Goal: Transaction & Acquisition: Purchase product/service

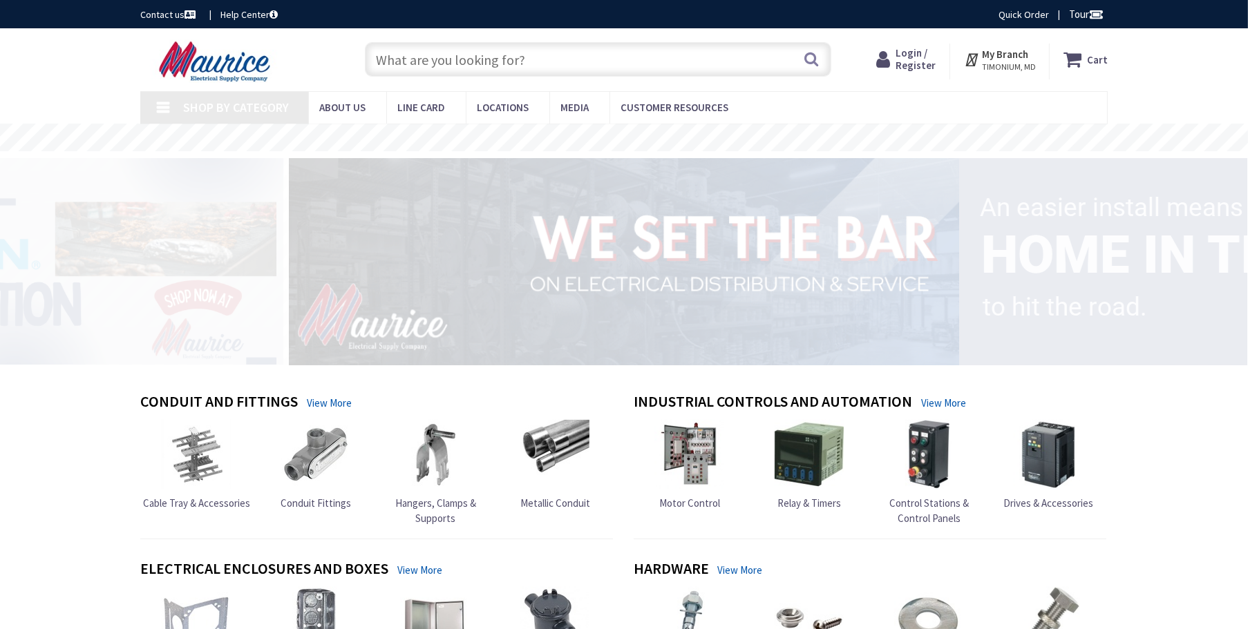
type input "[GEOGRAPHIC_DATA], [GEOGRAPHIC_DATA]"
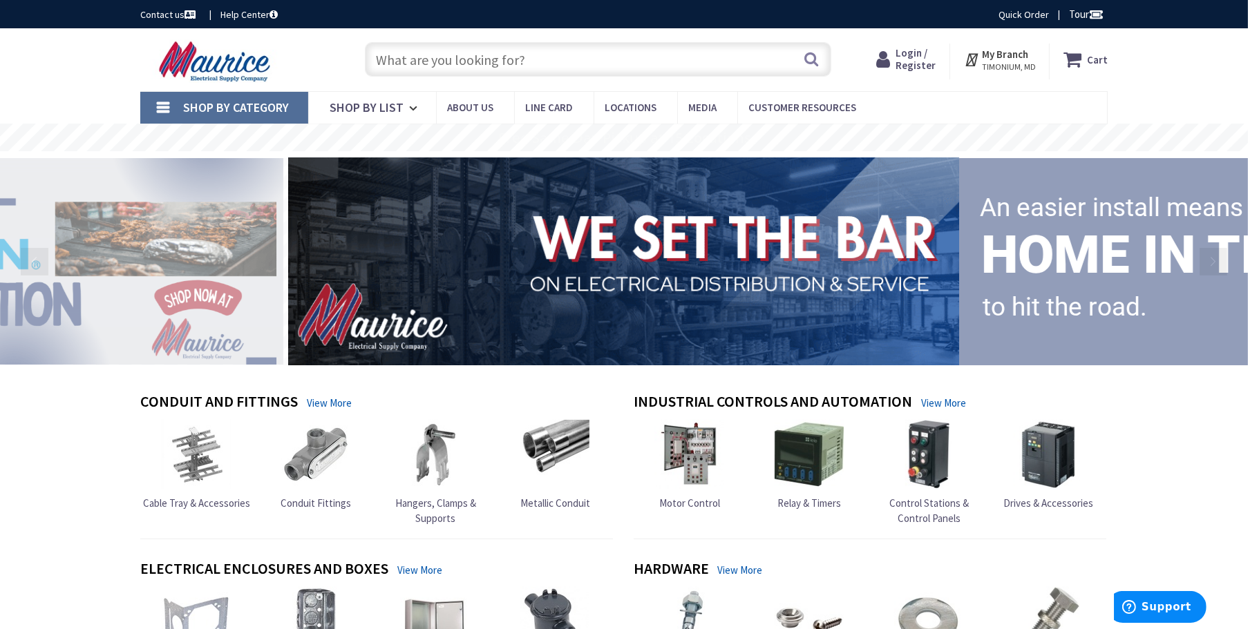
click at [917, 58] on span "Login / Register" at bounding box center [915, 59] width 40 height 26
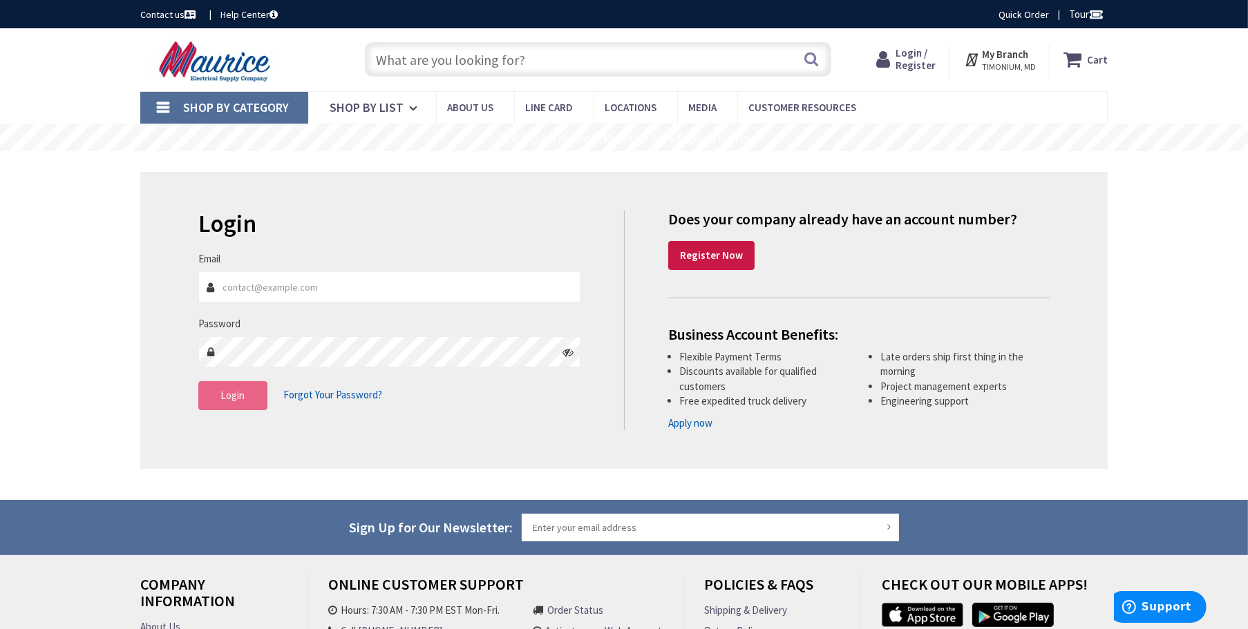
type input "Jay@GNElectricinc.com"
click at [228, 401] on span "Login" at bounding box center [233, 395] width 24 height 13
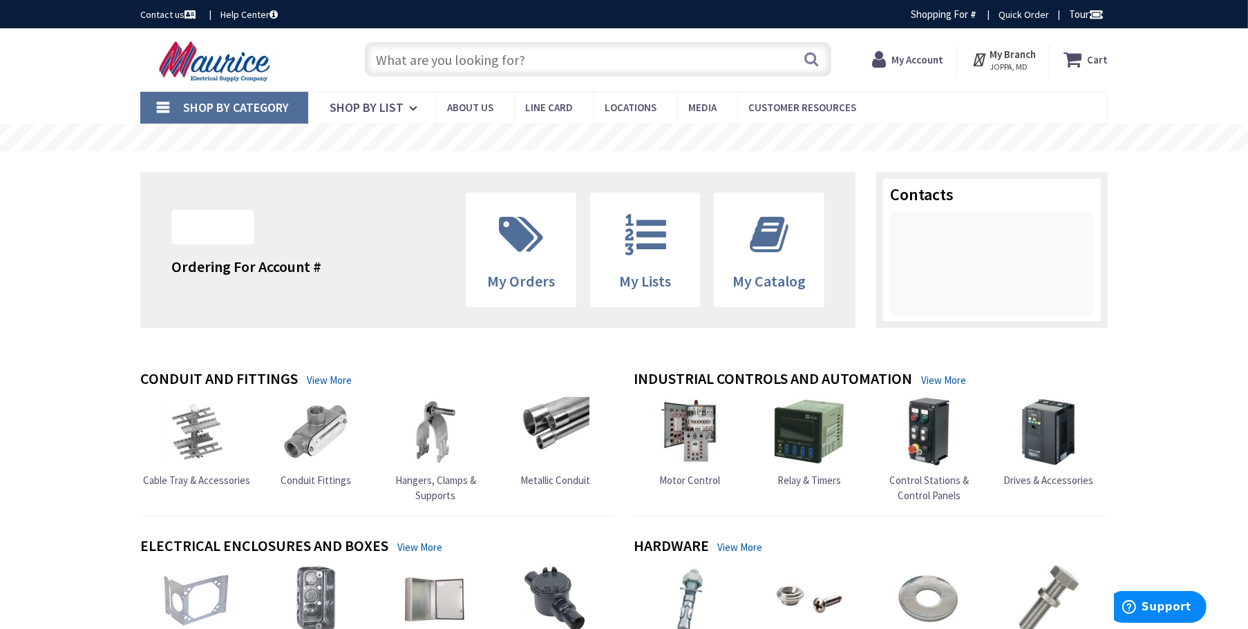
click at [419, 63] on input "text" at bounding box center [598, 59] width 466 height 35
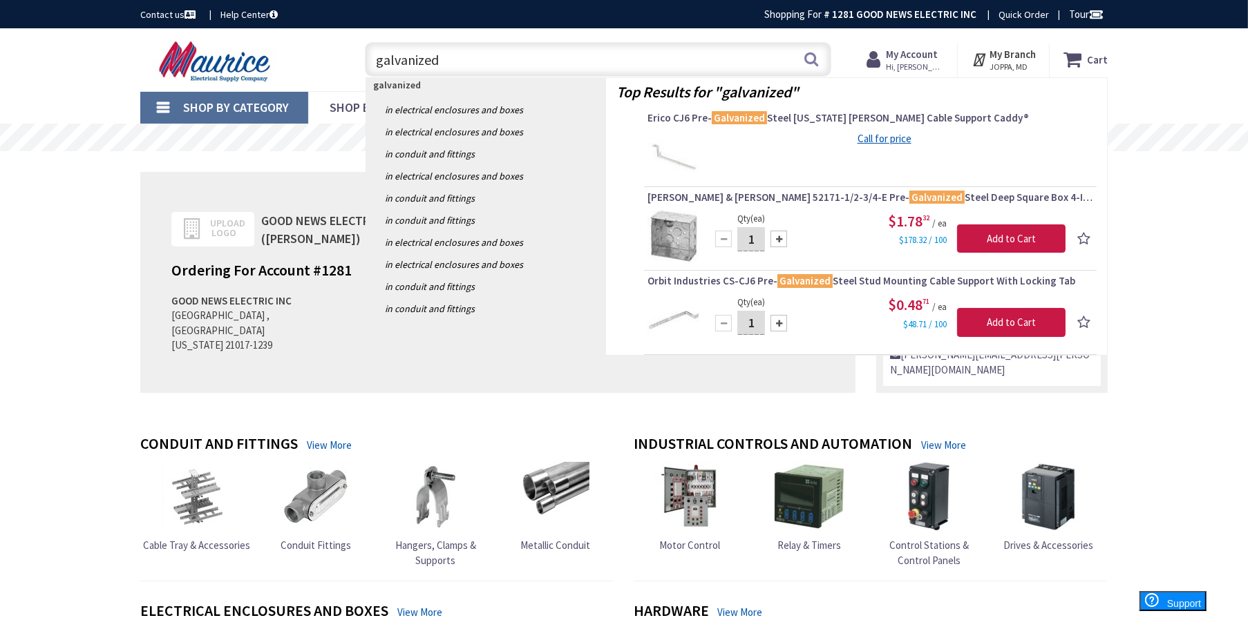
type input "galvanized"
click at [900, 187] on div "Top Results for " galvanized " Erico CJ6 Pre- Galvanized Steel Colorado Jim Cab…" at bounding box center [856, 216] width 501 height 276
click at [897, 190] on div "Top Results for " galvanized " Erico CJ6 Pre- Galvanized Steel Colorado Jim Cab…" at bounding box center [856, 216] width 501 height 276
click at [895, 199] on span "Thomas & Betts 52171-1/2-3/4-E Pre- Galvanized Steel Deep Square Box 4-Inch x 4…" at bounding box center [870, 198] width 446 height 14
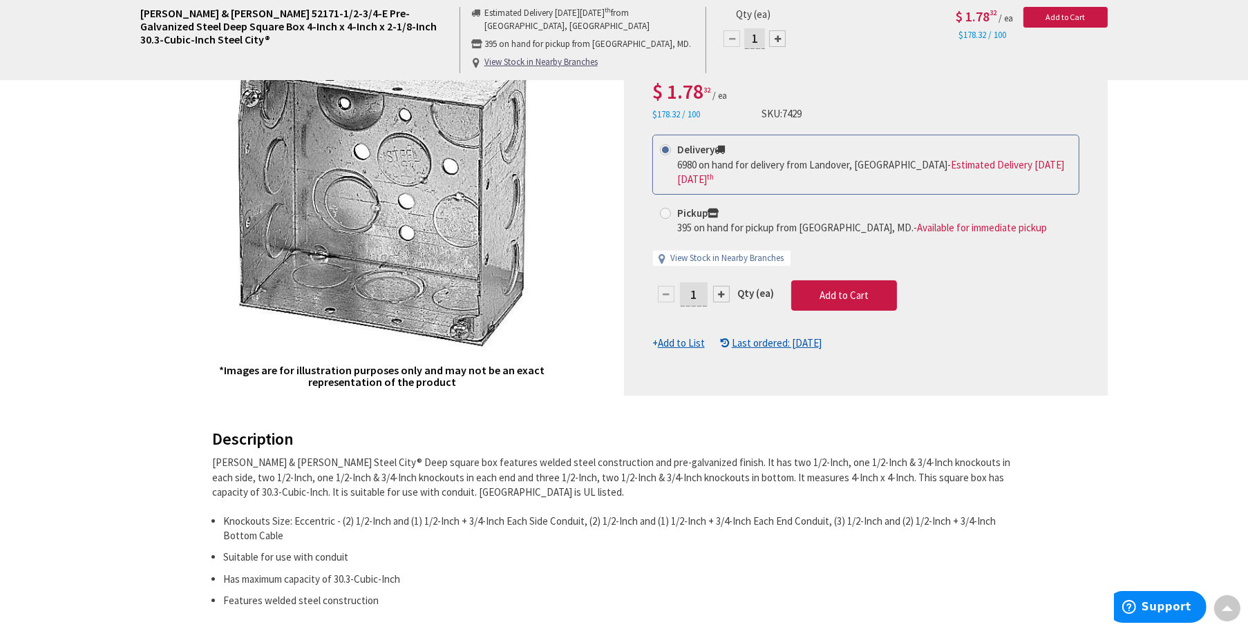
scroll to position [209, 0]
